Goal: Information Seeking & Learning: Learn about a topic

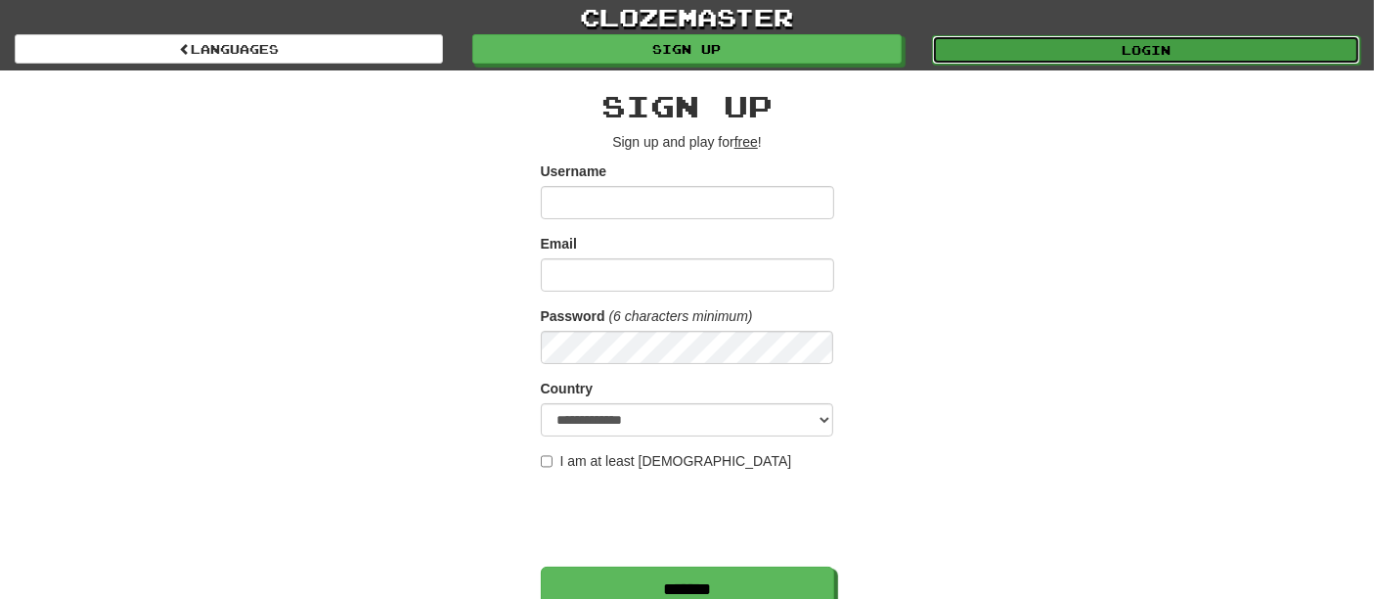
drag, startPoint x: 0, startPoint y: 0, endPoint x: 1093, endPoint y: 37, distance: 1093.4
click at [1093, 37] on link "Login" at bounding box center [1146, 49] width 428 height 29
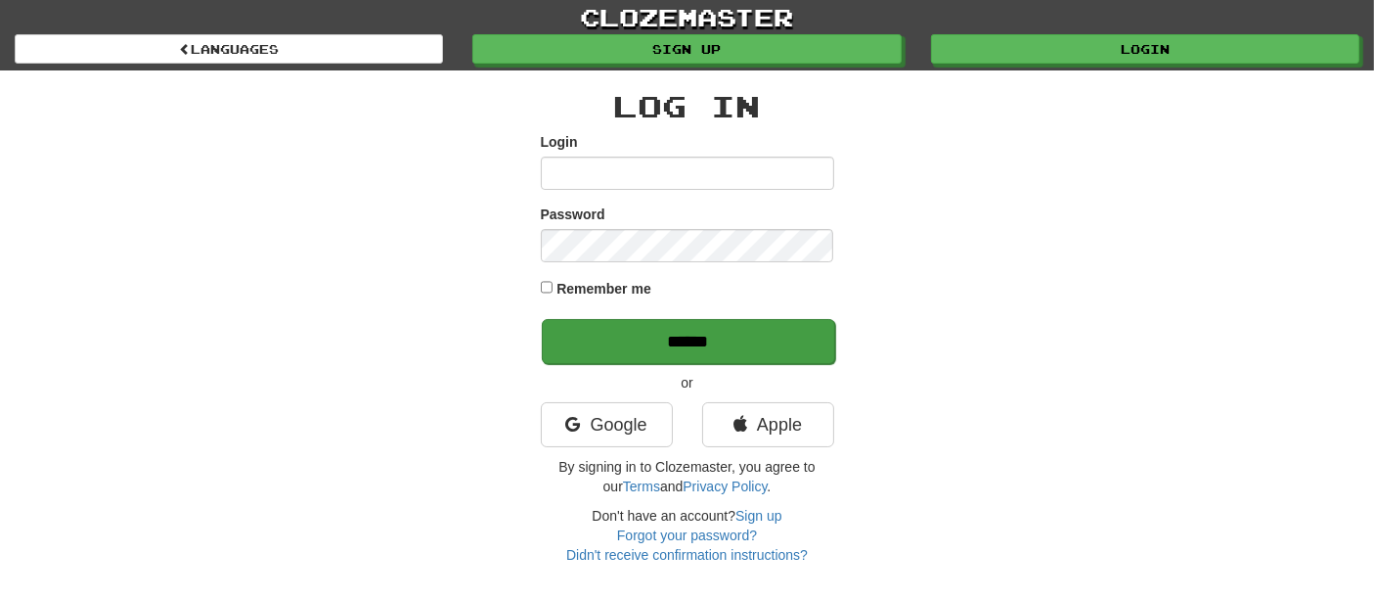
type input "**********"
click at [675, 334] on input "******" at bounding box center [688, 341] width 293 height 45
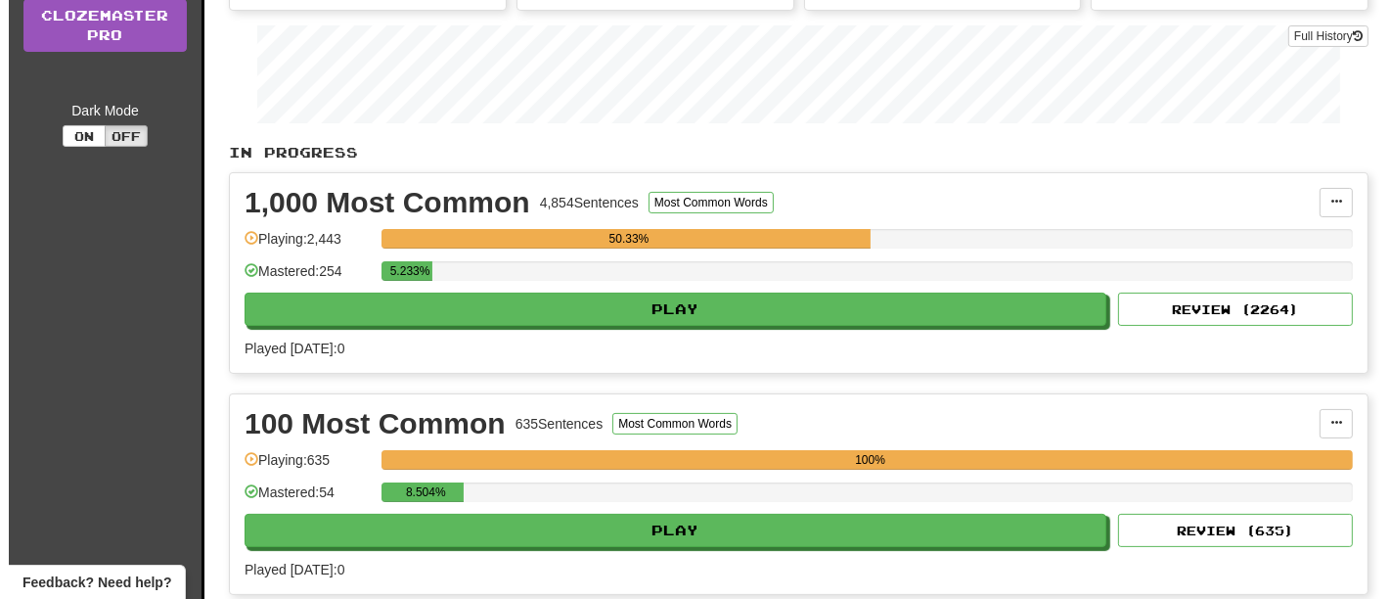
scroll to position [326, 0]
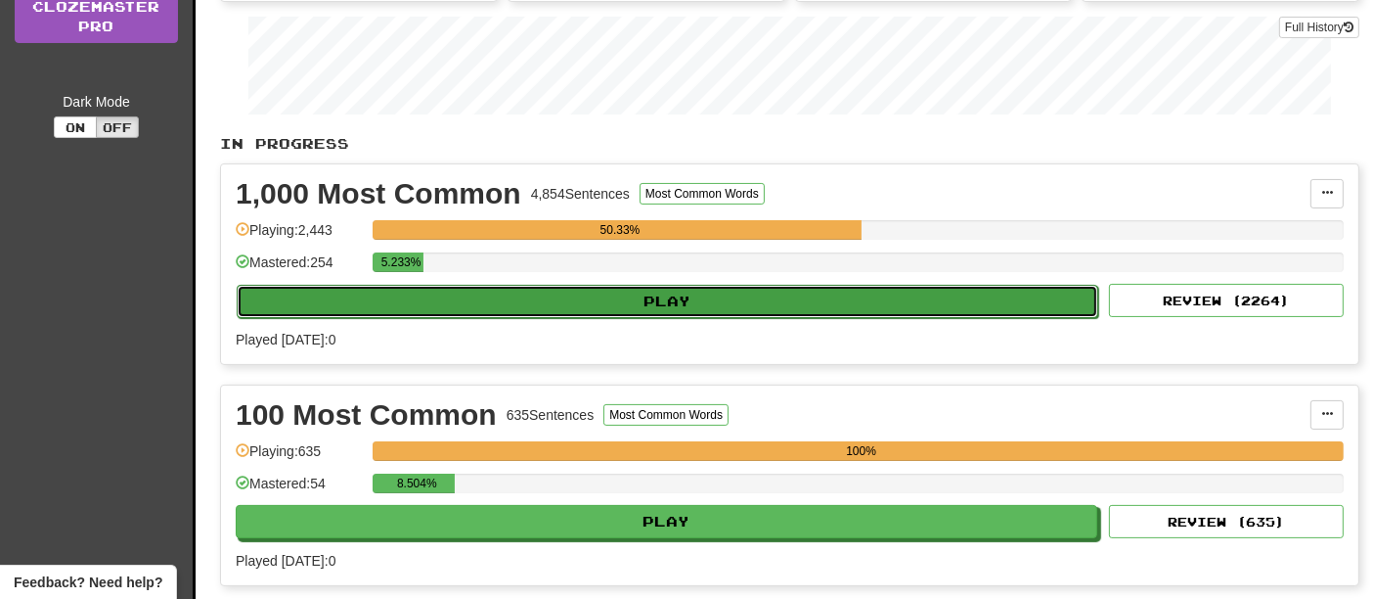
click at [702, 301] on button "Play" at bounding box center [668, 301] width 862 height 33
select select "**"
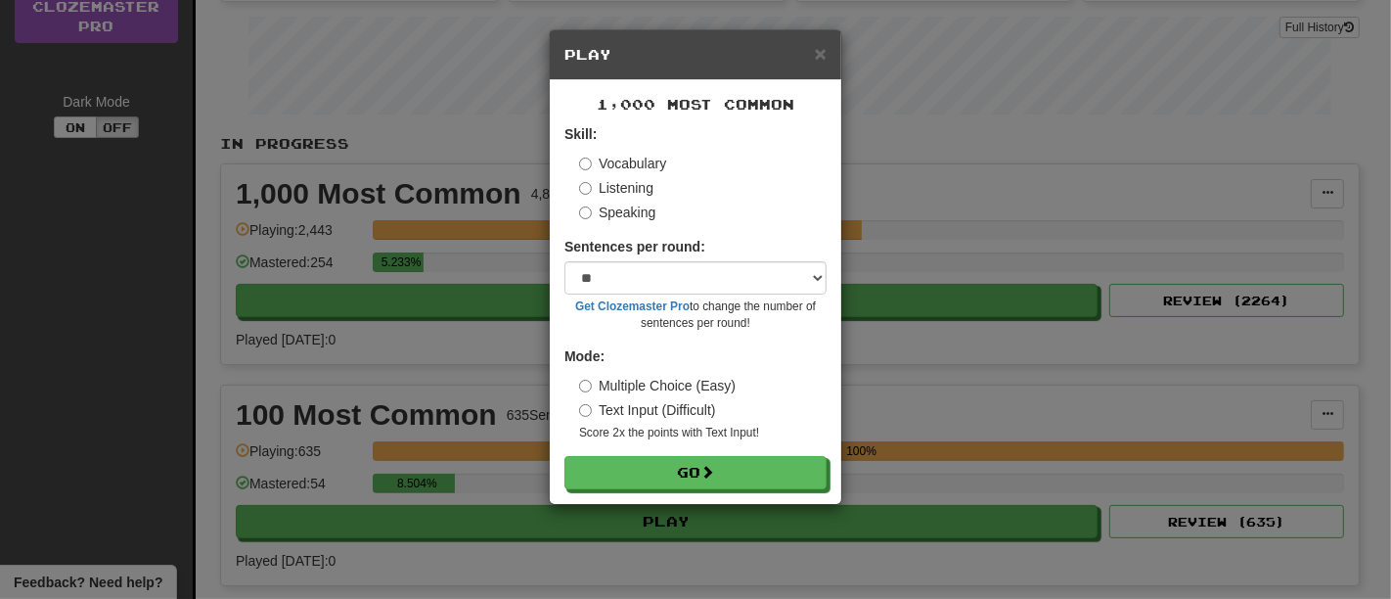
click at [743, 454] on form "Skill: Vocabulary Listening Speaking Sentences per round: * ** ** ** ** ** *** …" at bounding box center [695, 306] width 262 height 365
click at [747, 465] on button "Go" at bounding box center [696, 473] width 262 height 33
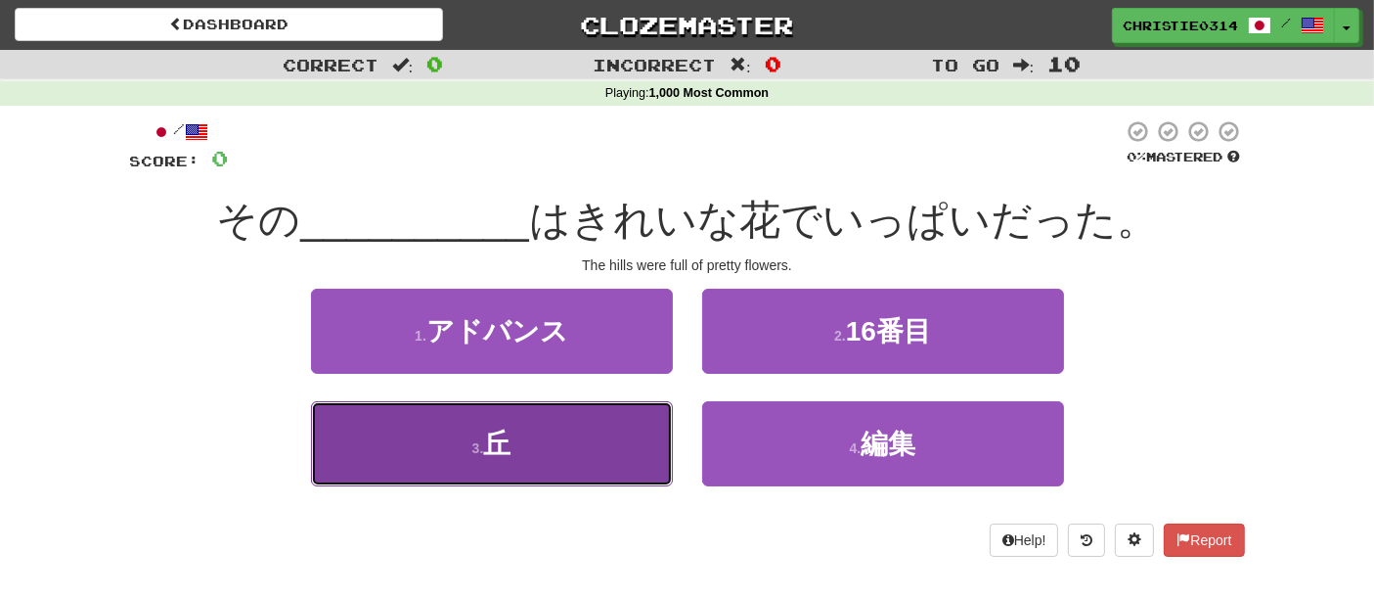
click at [533, 465] on button "3 . 丘" at bounding box center [492, 443] width 362 height 85
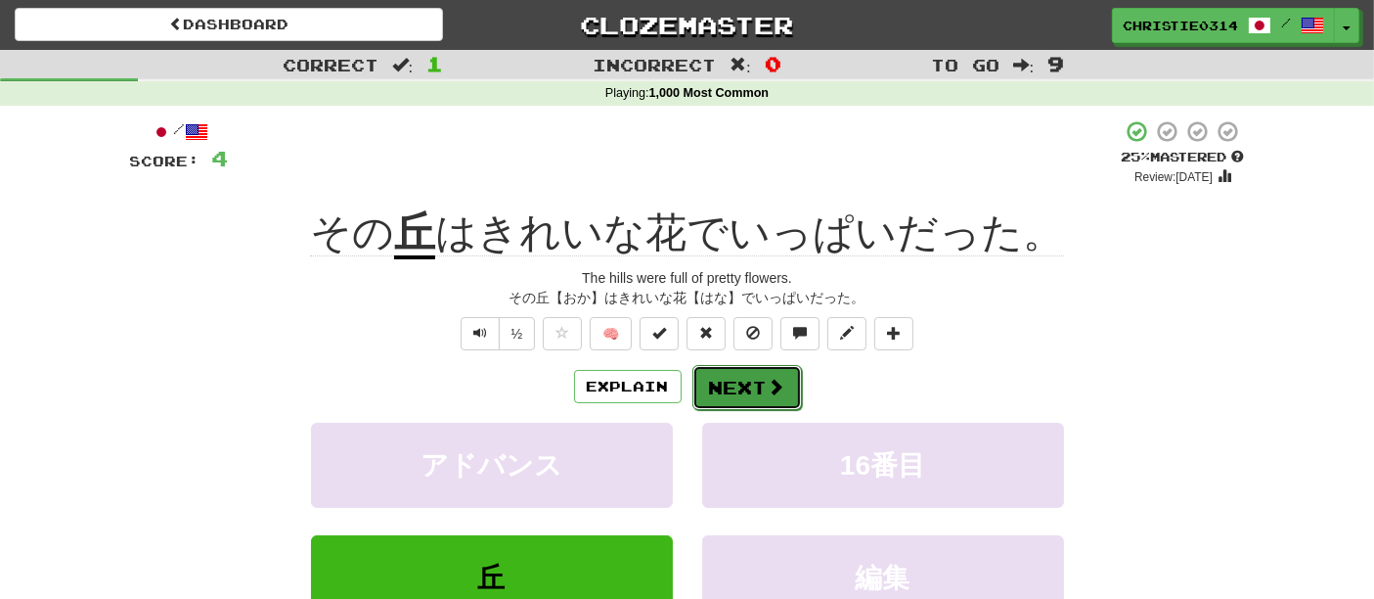
click at [729, 390] on button "Next" at bounding box center [748, 387] width 110 height 45
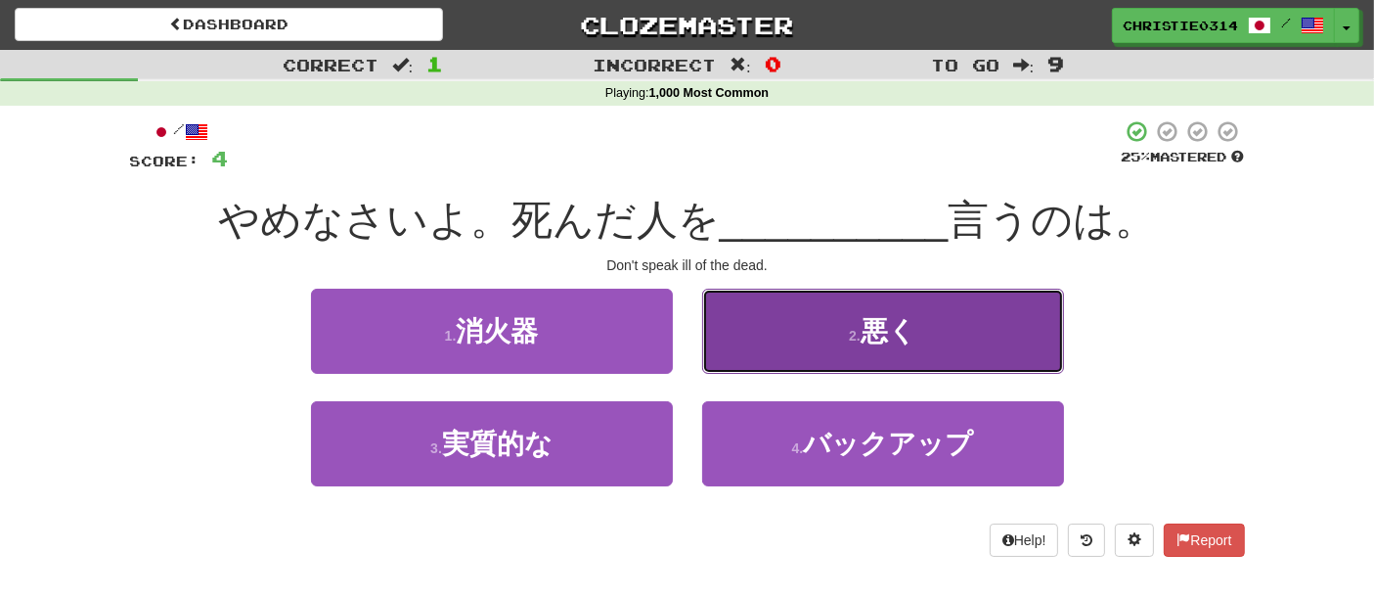
click at [767, 334] on button "2 . 悪く" at bounding box center [883, 331] width 362 height 85
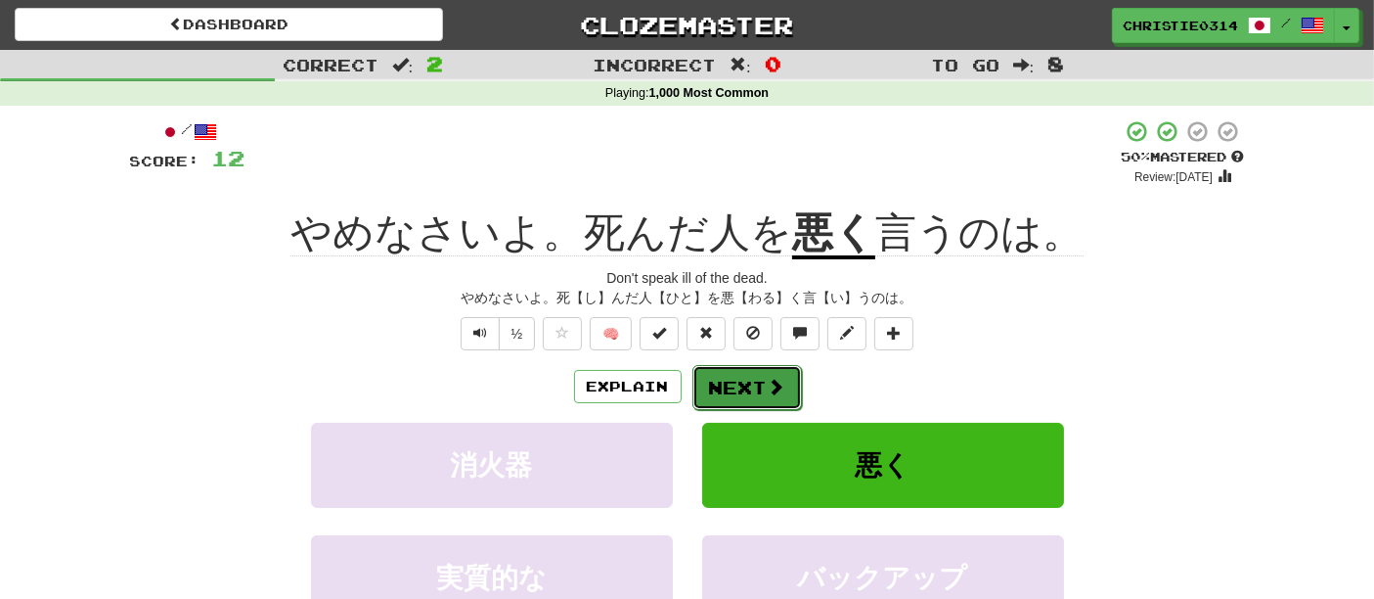
click at [764, 383] on button "Next" at bounding box center [748, 387] width 110 height 45
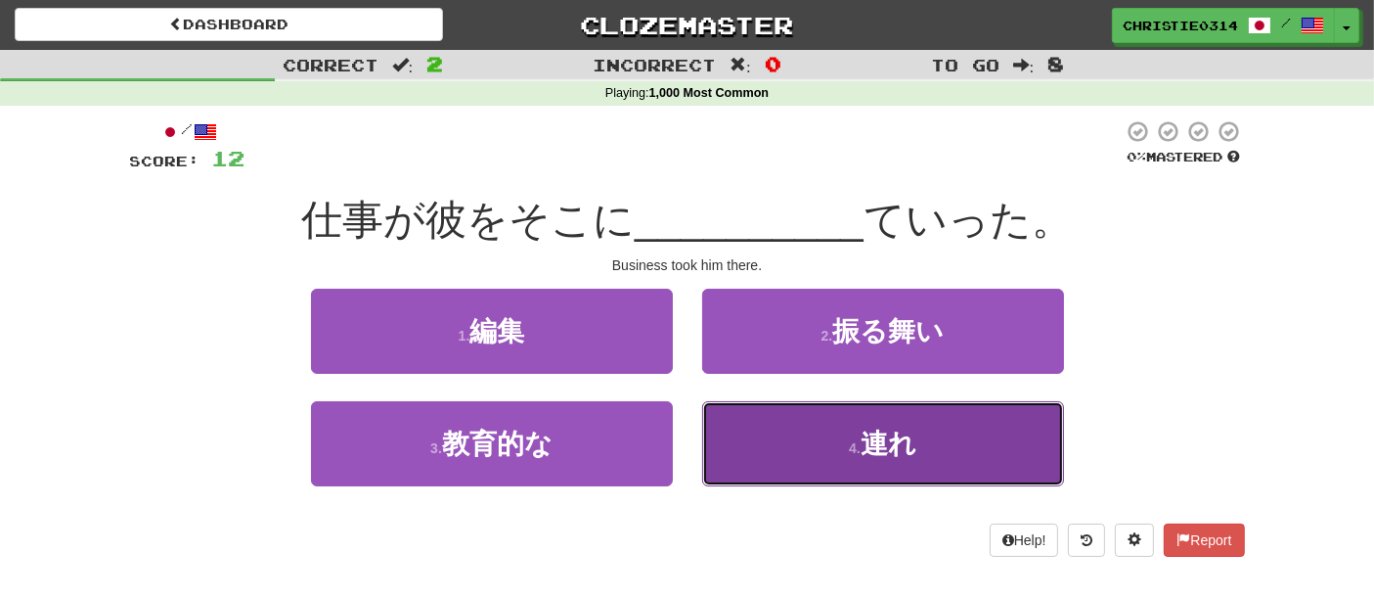
click at [794, 449] on button "4 . 連れ" at bounding box center [883, 443] width 362 height 85
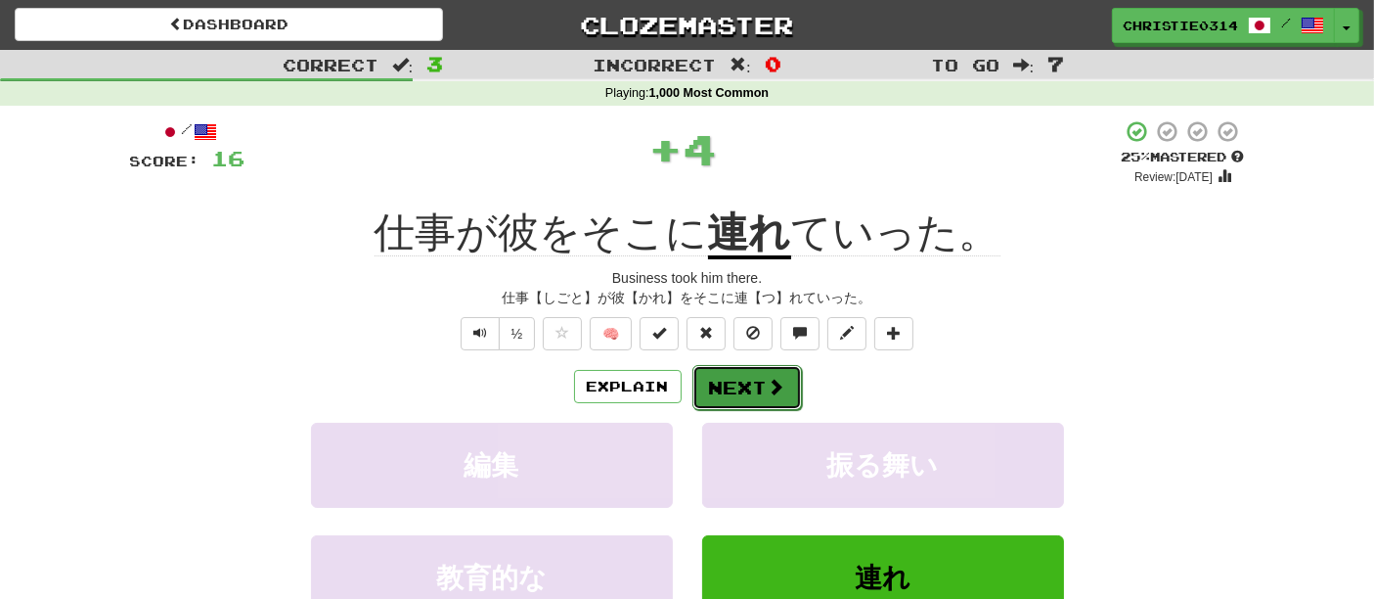
click at [777, 383] on span at bounding box center [777, 387] width 18 height 18
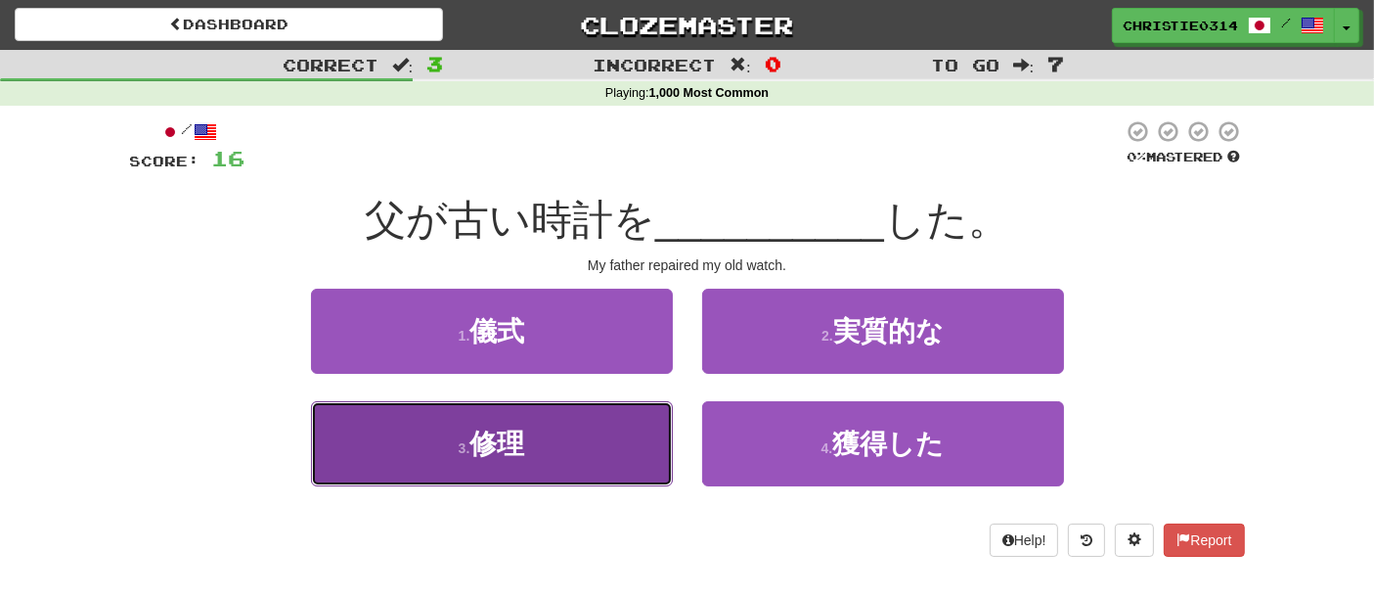
click at [582, 427] on button "3 . 修理" at bounding box center [492, 443] width 362 height 85
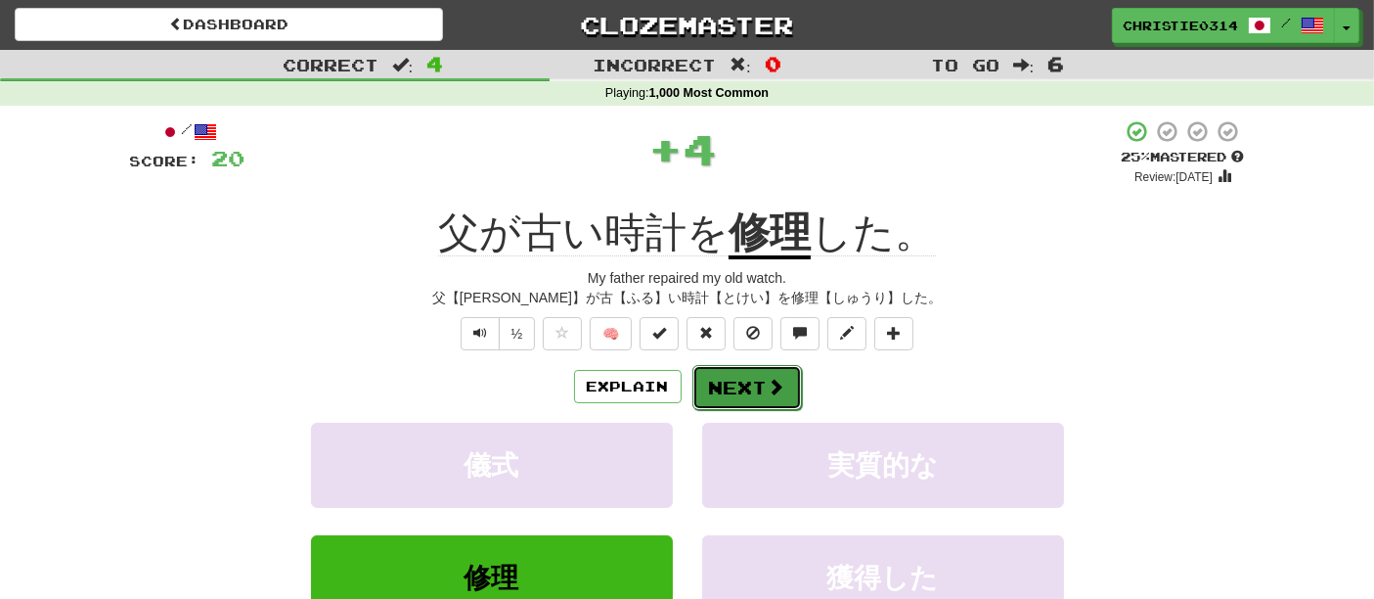
click at [708, 389] on button "Next" at bounding box center [748, 387] width 110 height 45
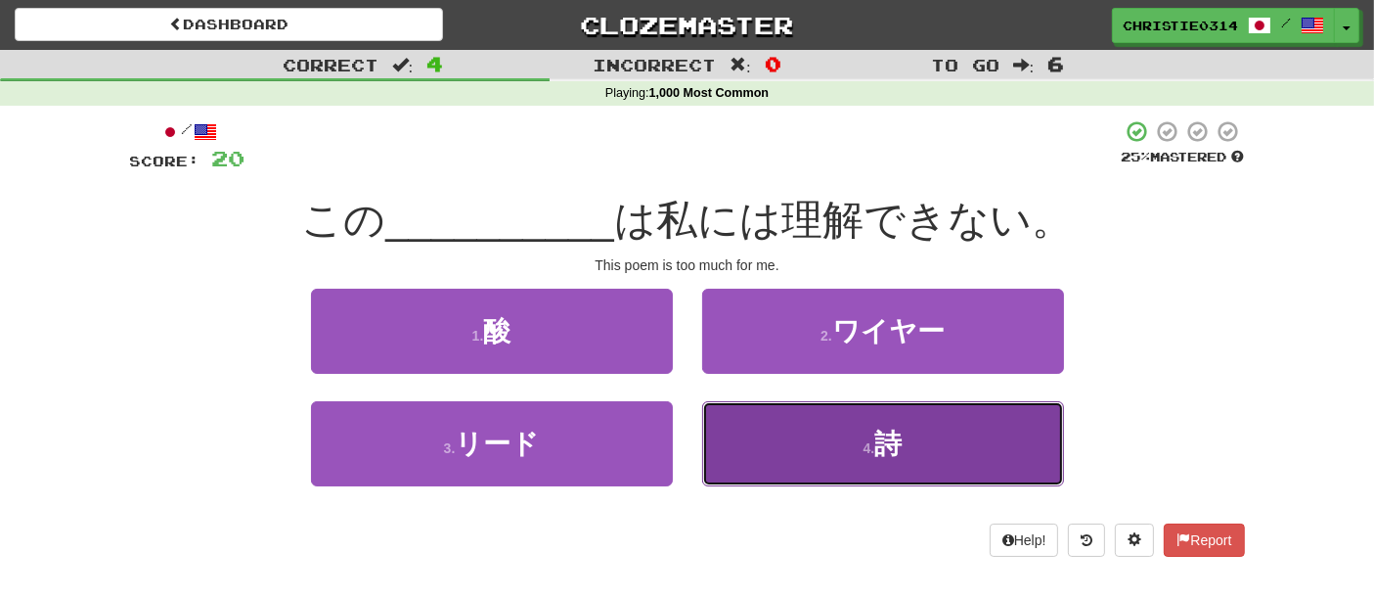
click at [802, 474] on button "4 . 詩" at bounding box center [883, 443] width 362 height 85
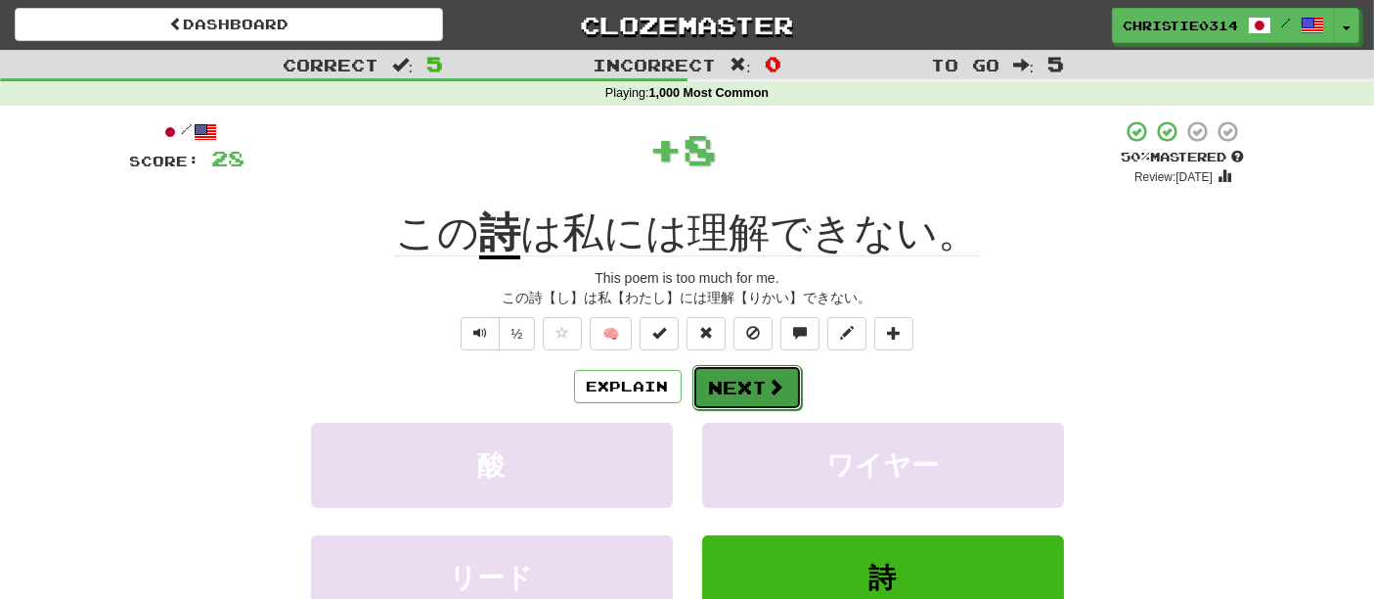
click at [732, 383] on button "Next" at bounding box center [748, 387] width 110 height 45
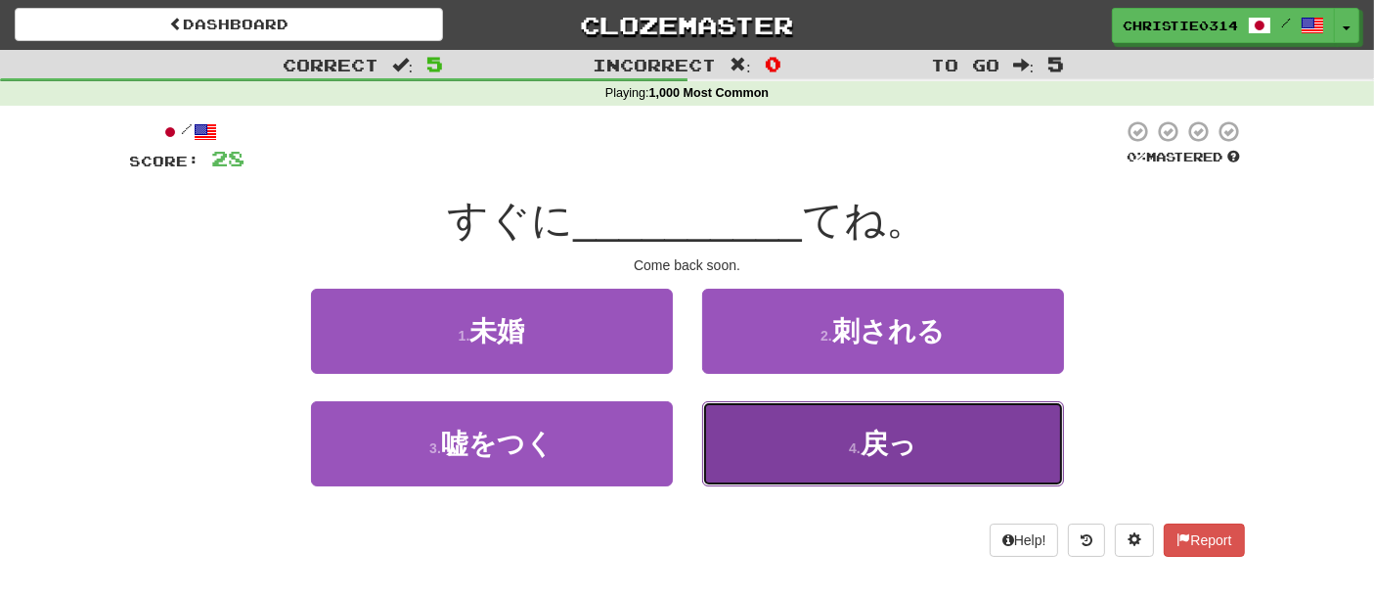
click at [841, 451] on button "4 . 戻っ" at bounding box center [883, 443] width 362 height 85
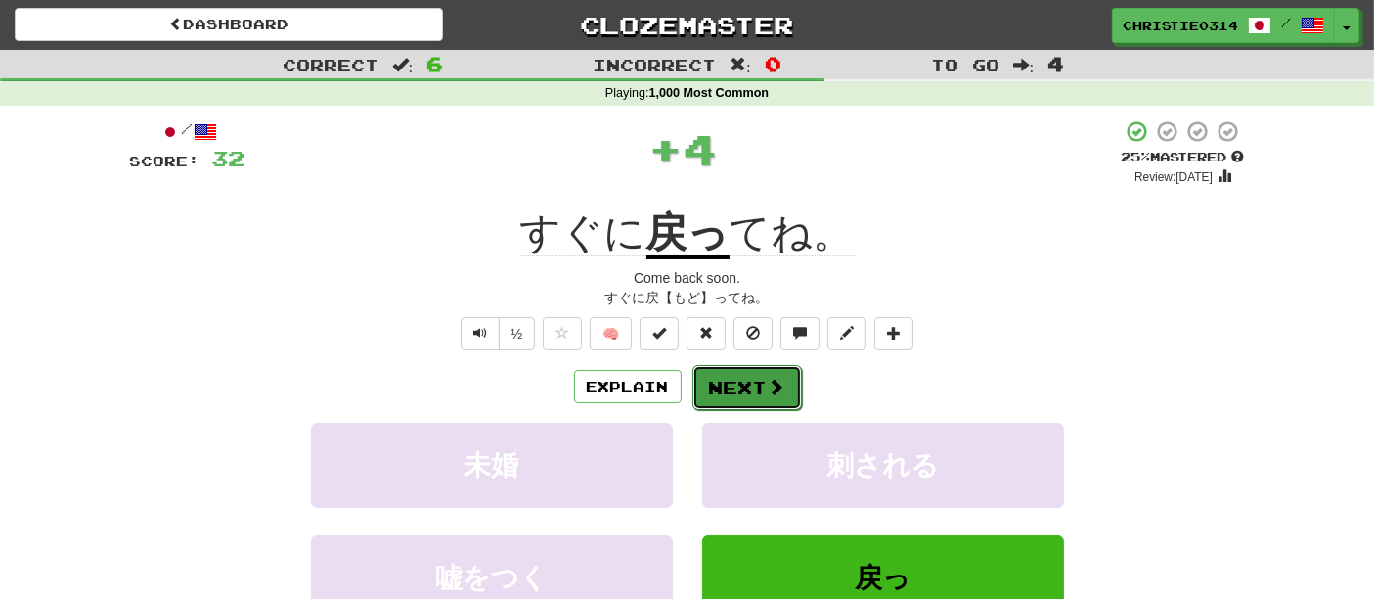
click at [763, 380] on button "Next" at bounding box center [748, 387] width 110 height 45
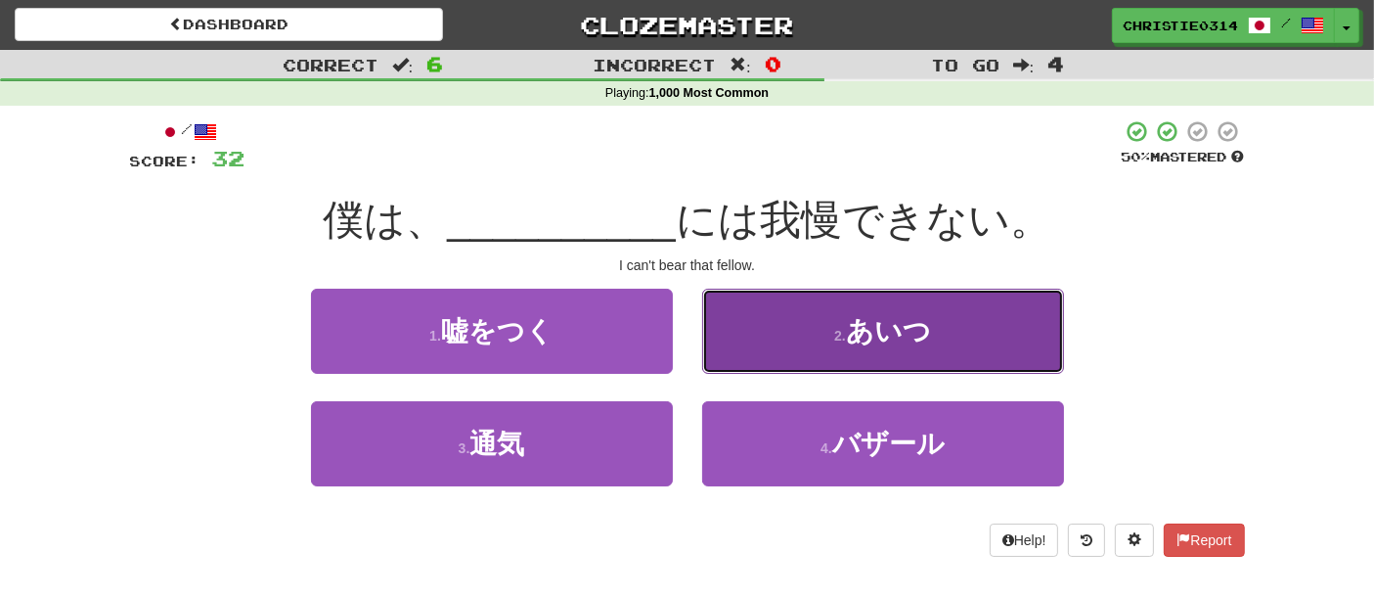
click at [778, 355] on button "2 . あいつ" at bounding box center [883, 331] width 362 height 85
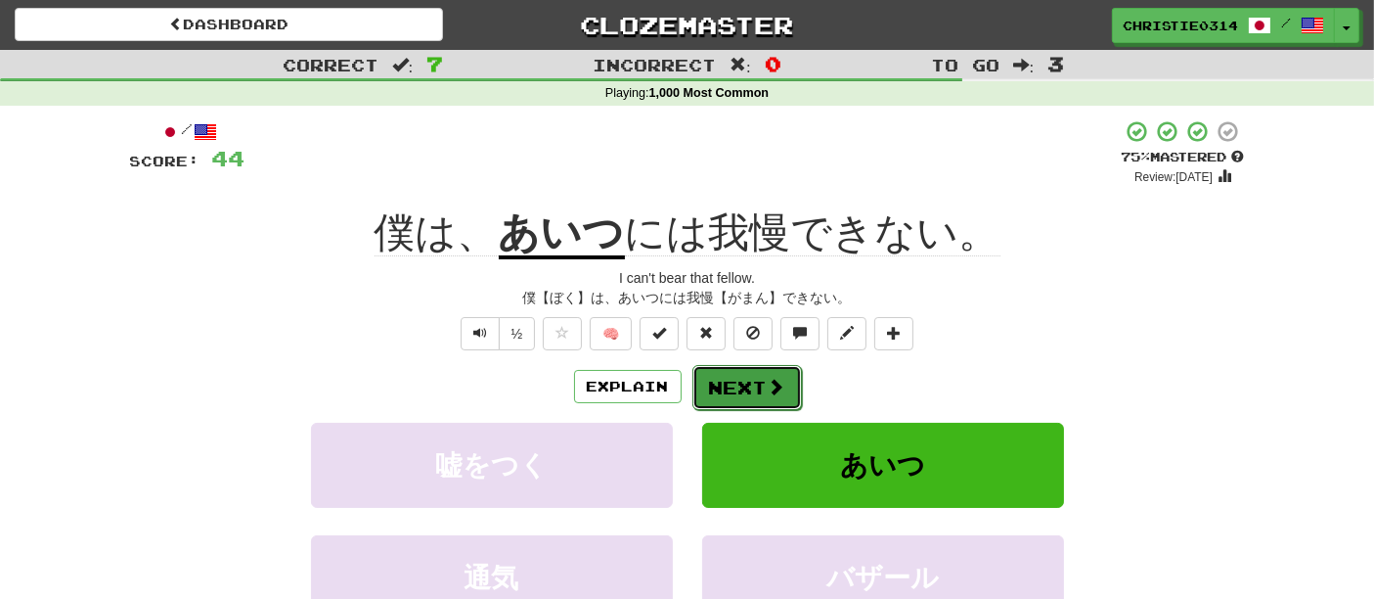
click at [777, 378] on span at bounding box center [777, 387] width 18 height 18
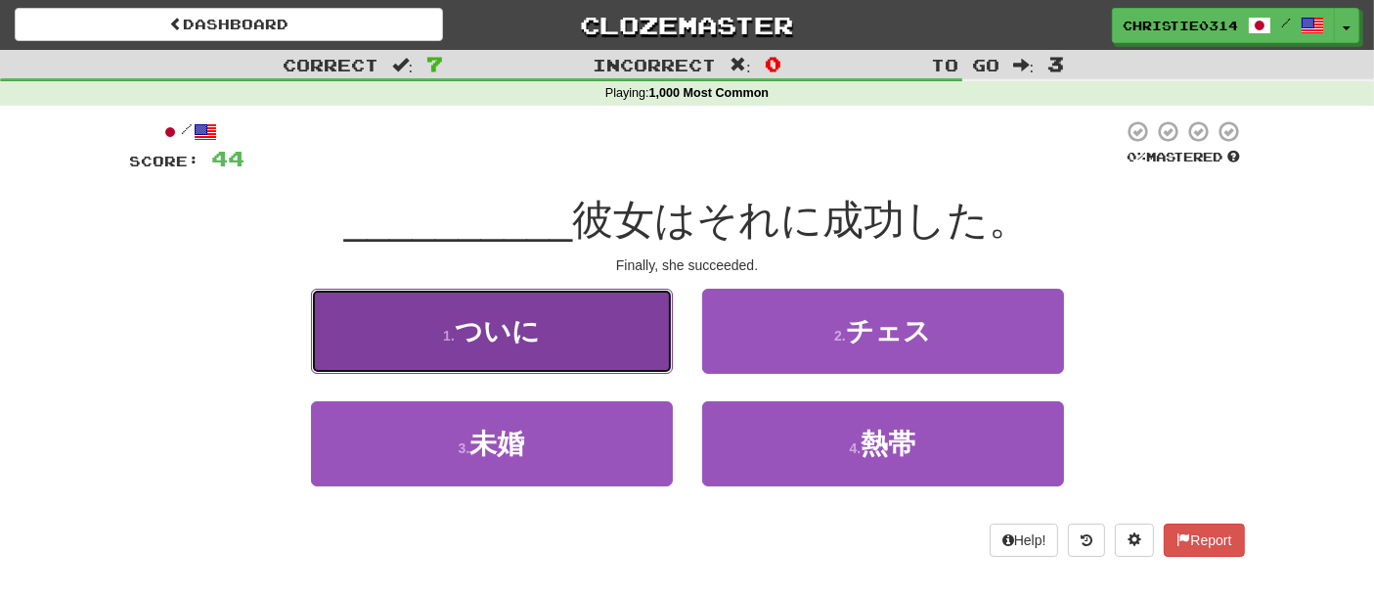
click at [566, 315] on button "1 . ついに" at bounding box center [492, 331] width 362 height 85
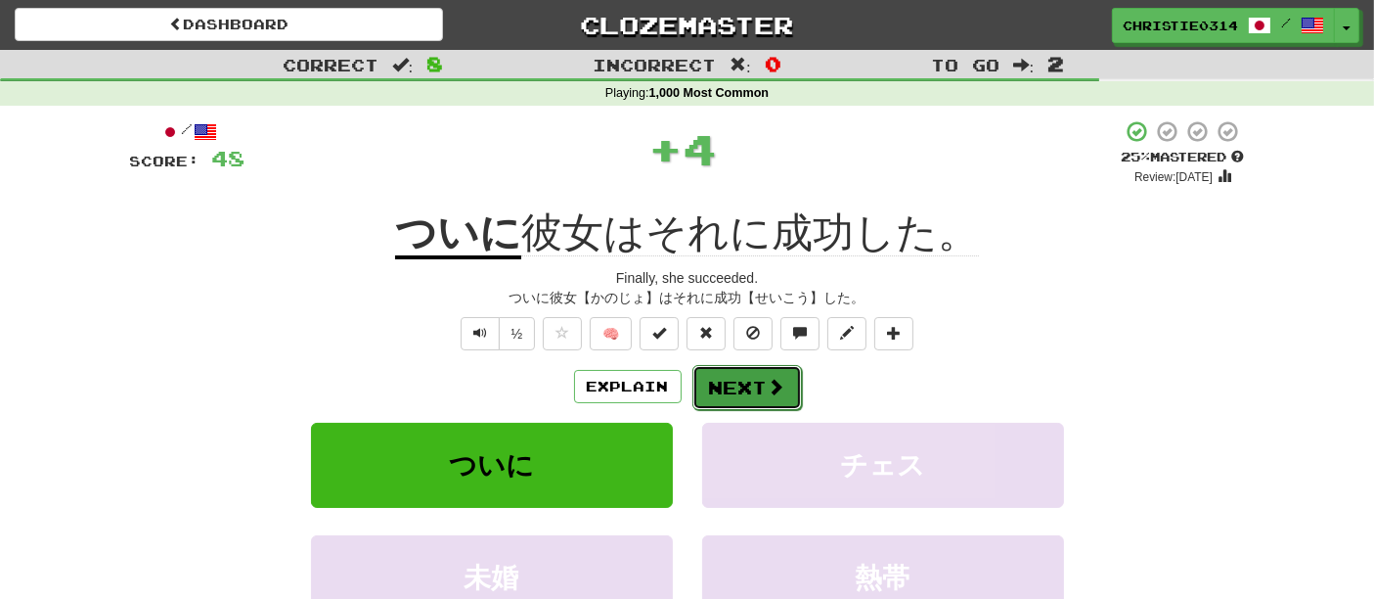
click at [768, 398] on button "Next" at bounding box center [748, 387] width 110 height 45
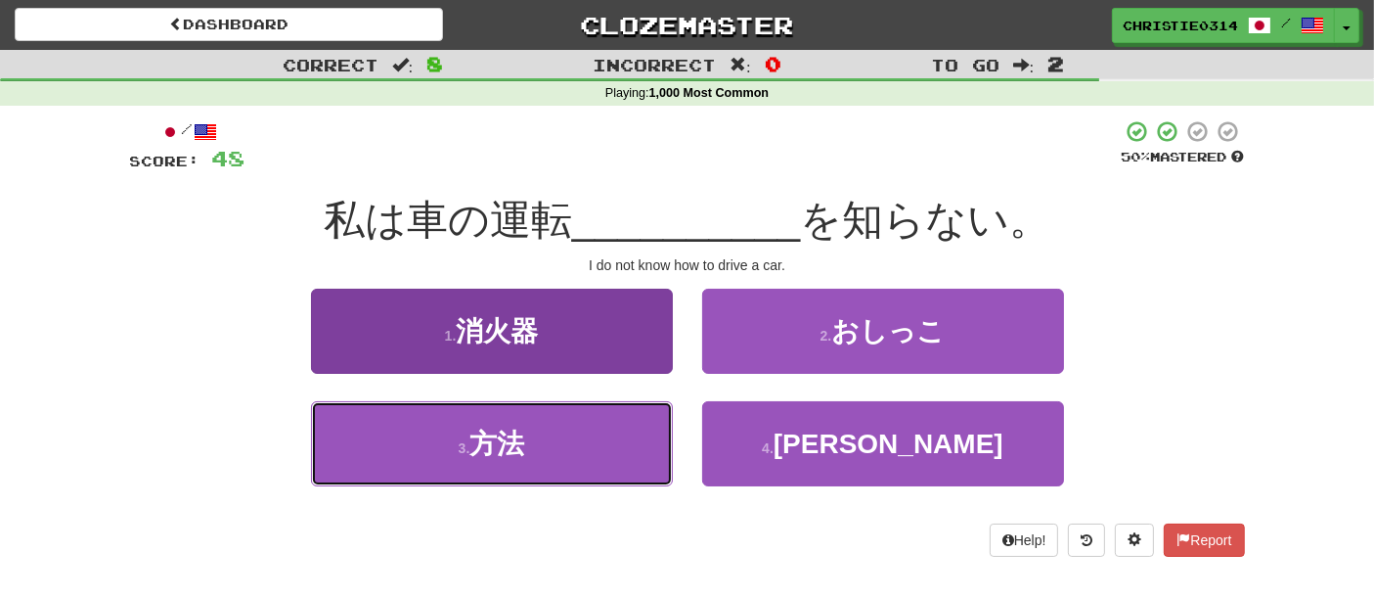
click at [622, 433] on button "3 . 方法" at bounding box center [492, 443] width 362 height 85
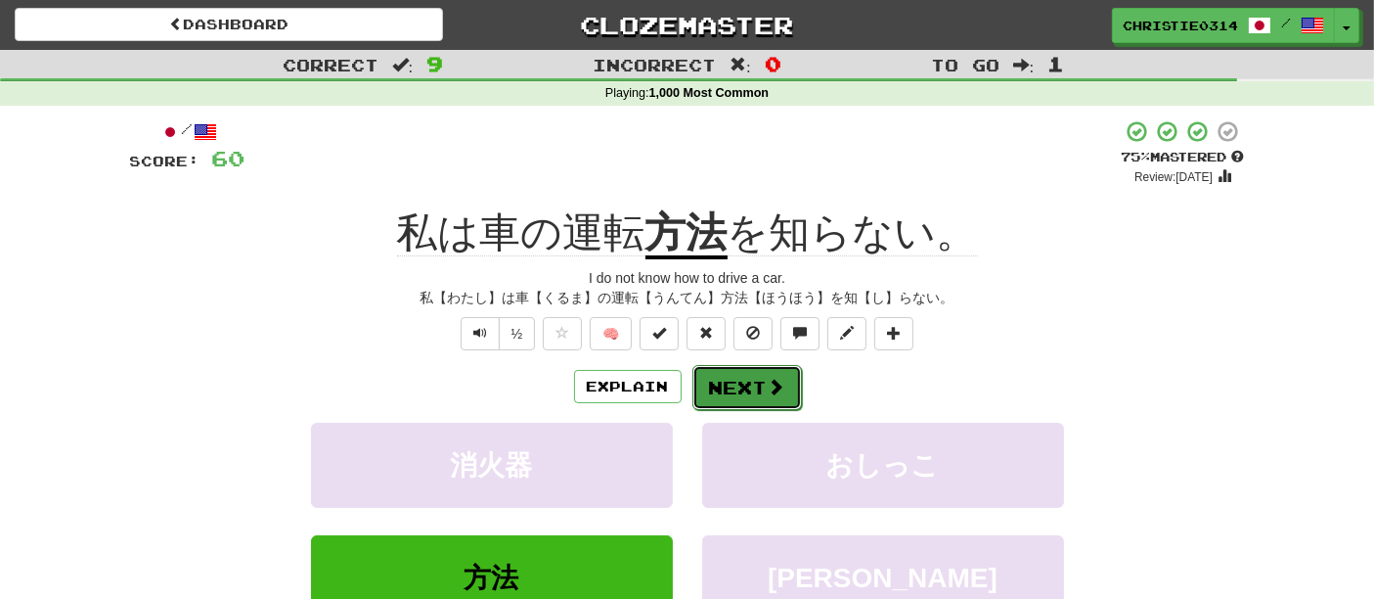
click at [733, 389] on button "Next" at bounding box center [748, 387] width 110 height 45
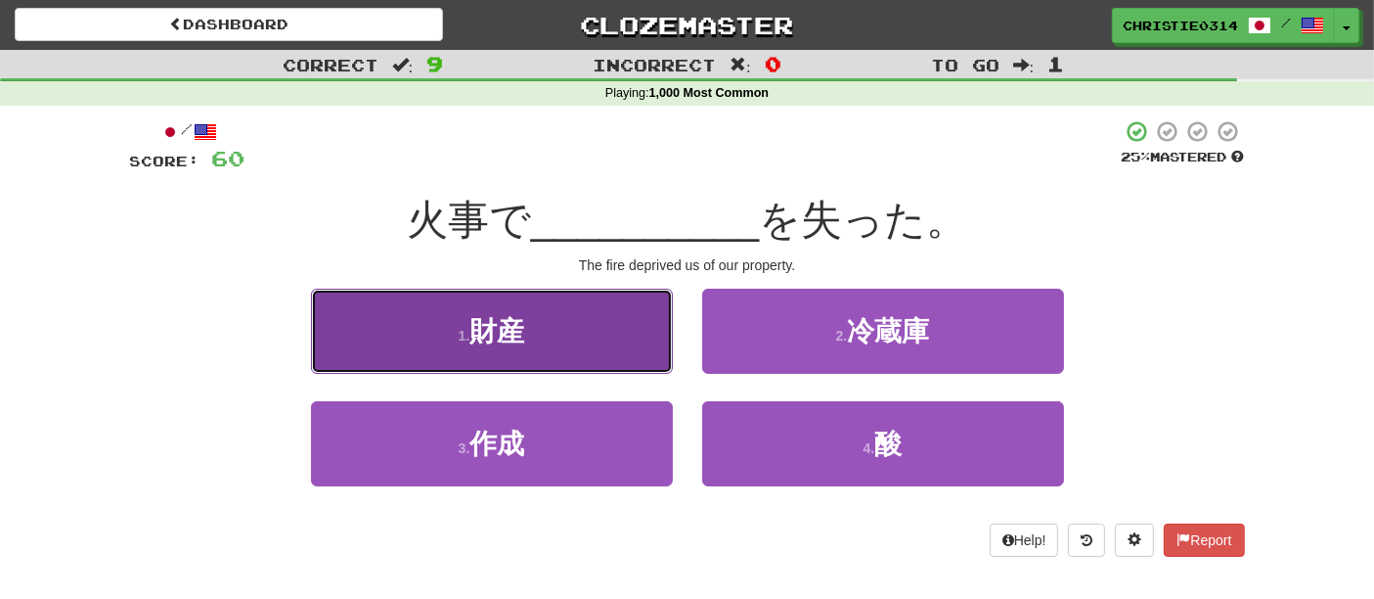
click at [565, 341] on button "1 . 財産" at bounding box center [492, 331] width 362 height 85
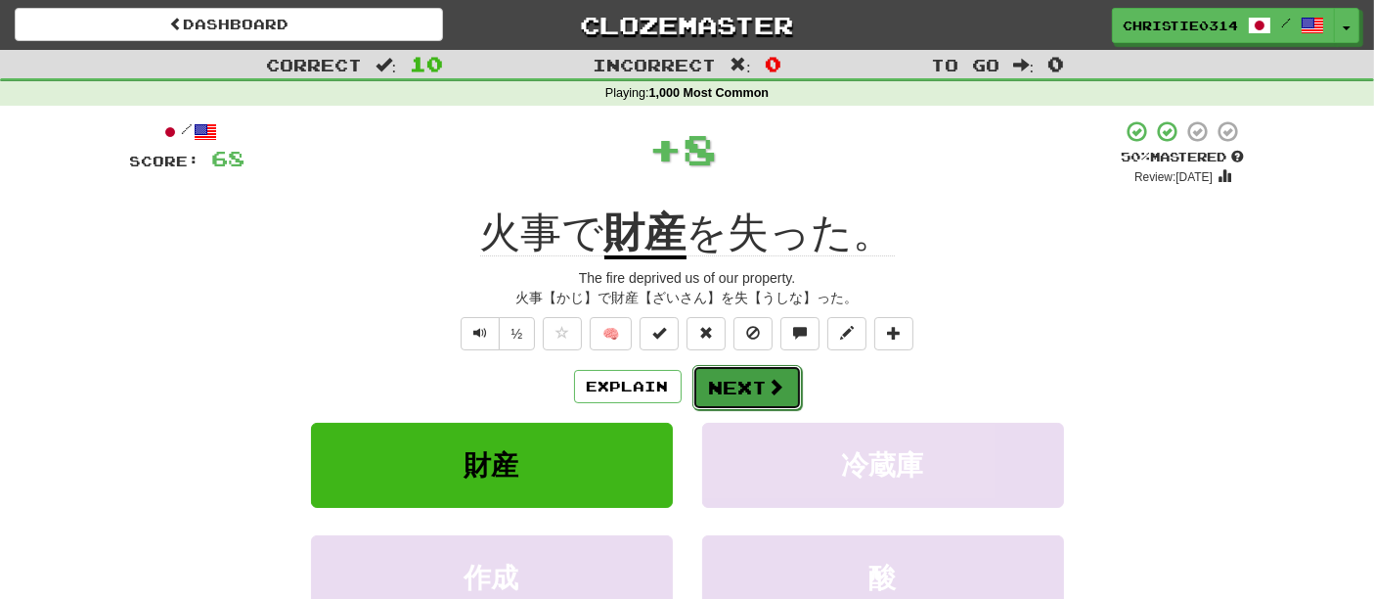
click at [714, 383] on button "Next" at bounding box center [748, 387] width 110 height 45
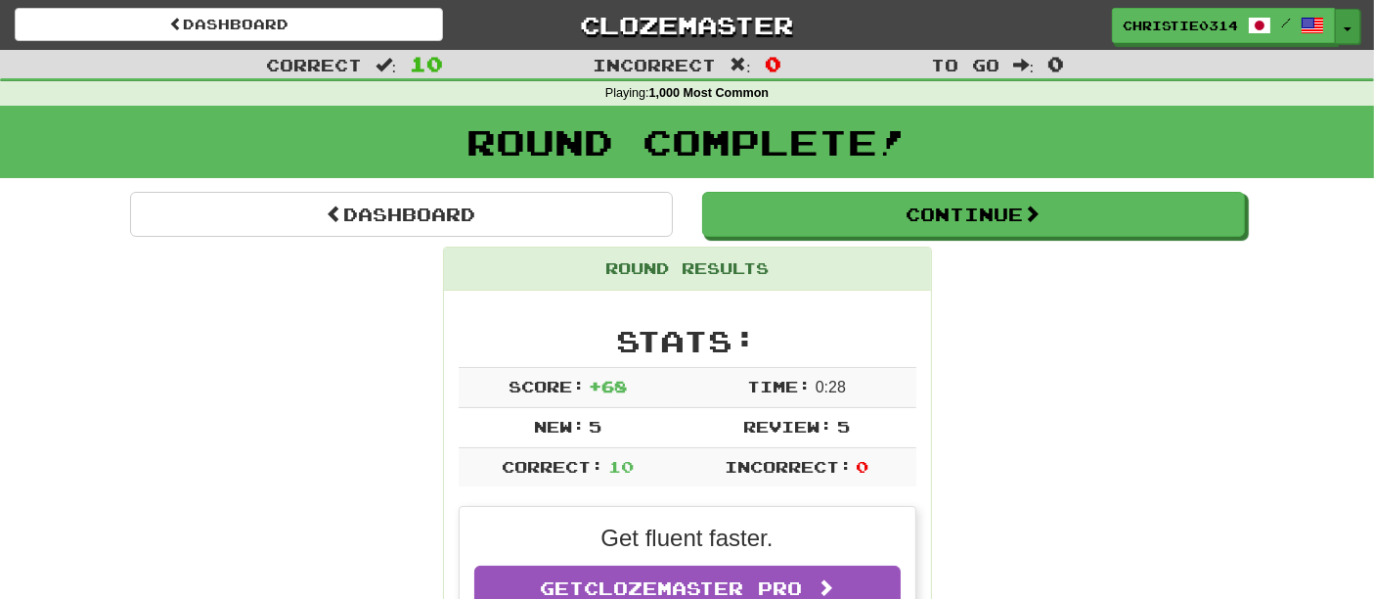
click at [1346, 29] on span "button" at bounding box center [1348, 29] width 8 height 4
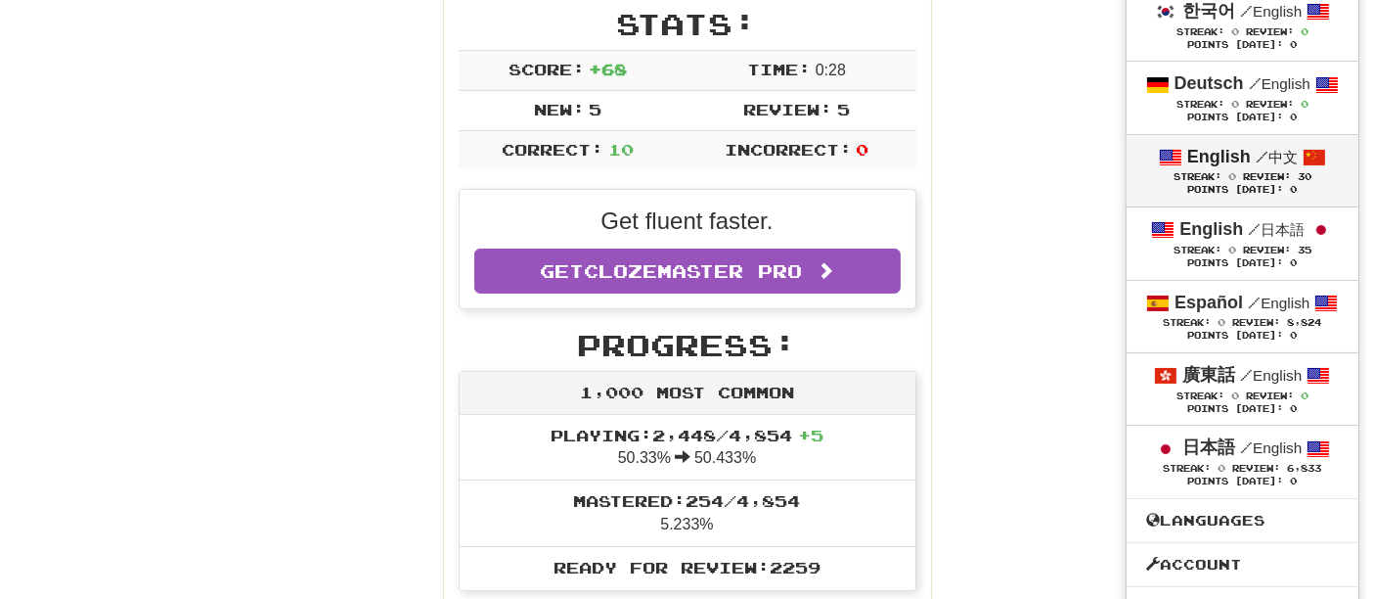
scroll to position [326, 0]
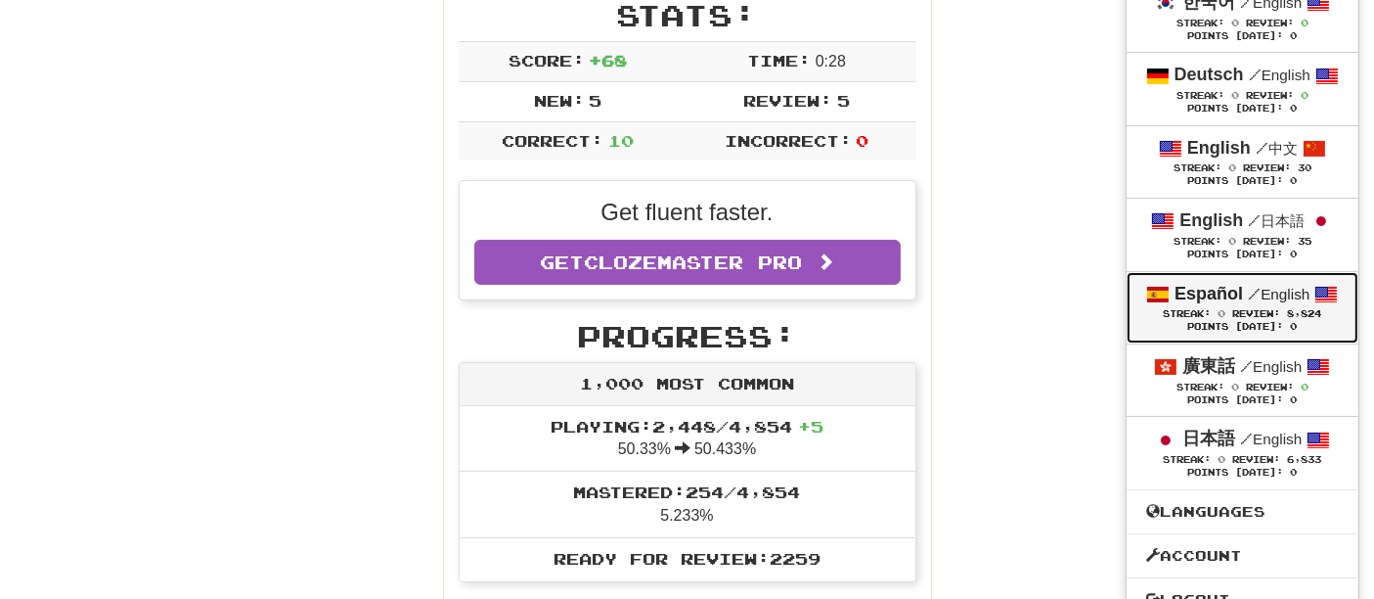
click at [1249, 308] on span "Review:" at bounding box center [1257, 313] width 48 height 11
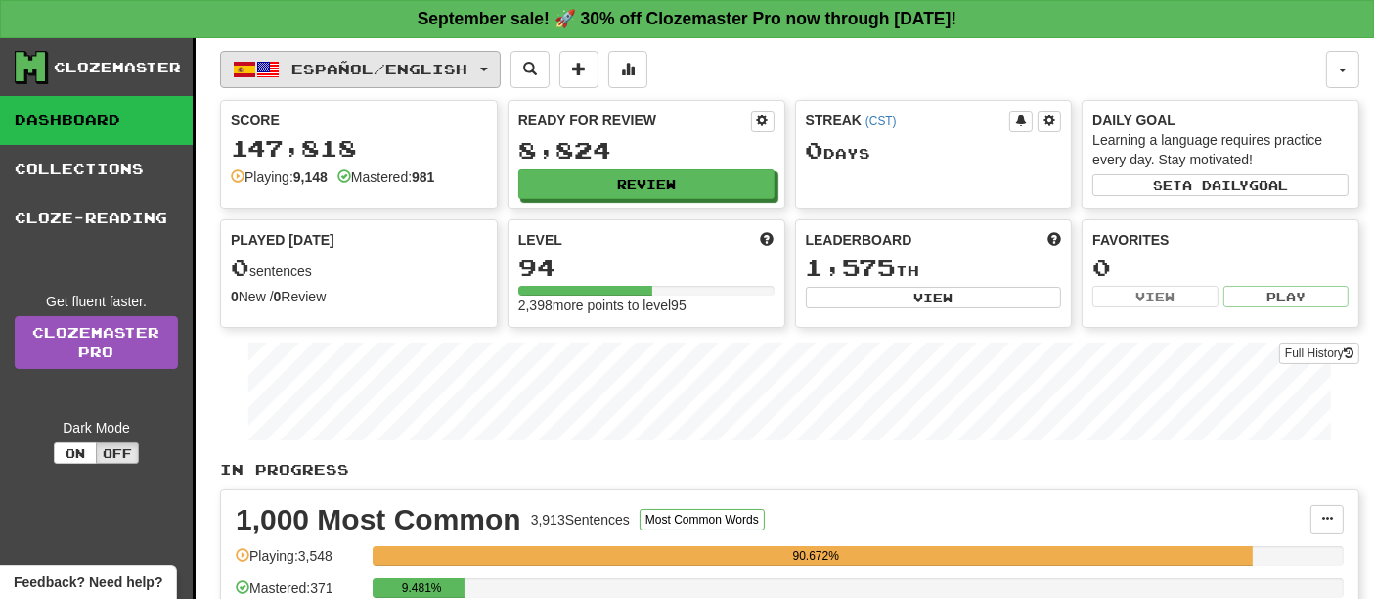
click at [486, 67] on button "Español / English" at bounding box center [360, 69] width 281 height 37
